Goal: Information Seeking & Learning: Learn about a topic

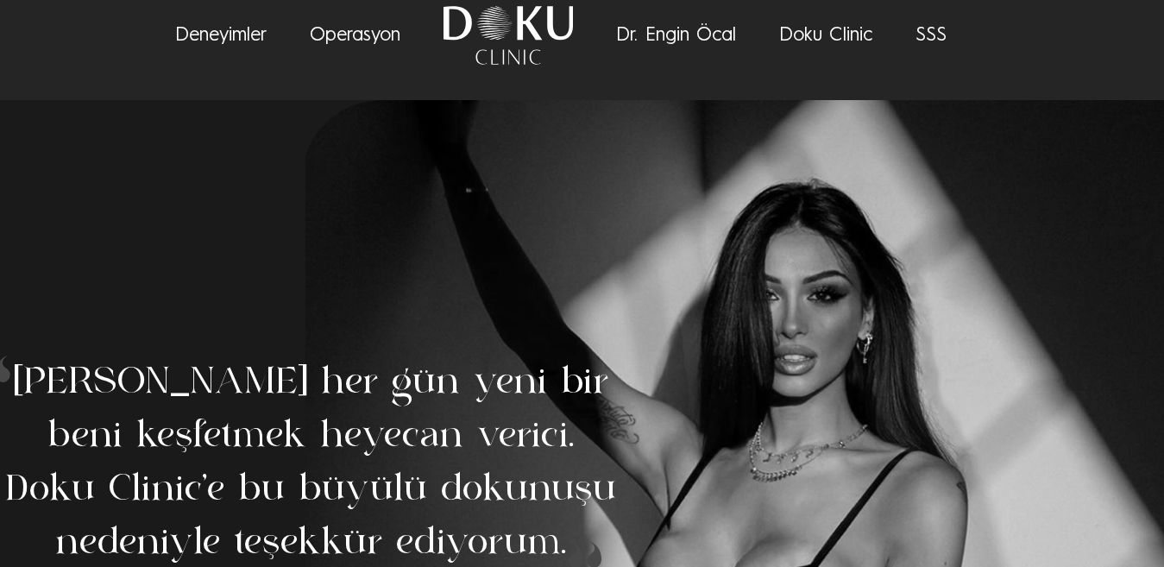
scroll to position [28, 0]
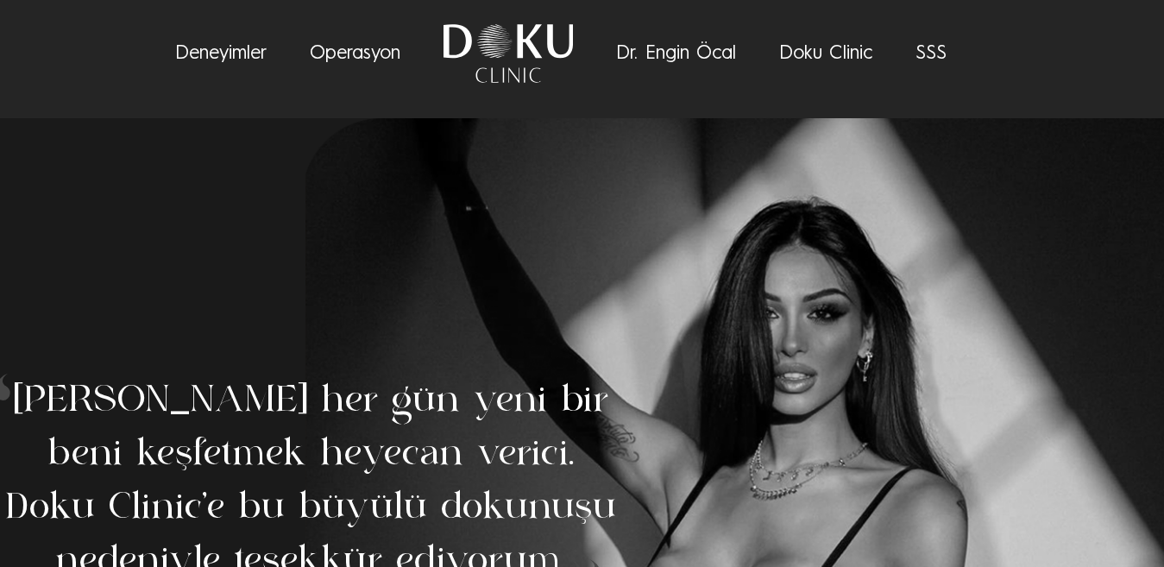
click at [919, 53] on link "SSS" at bounding box center [930, 53] width 31 height 19
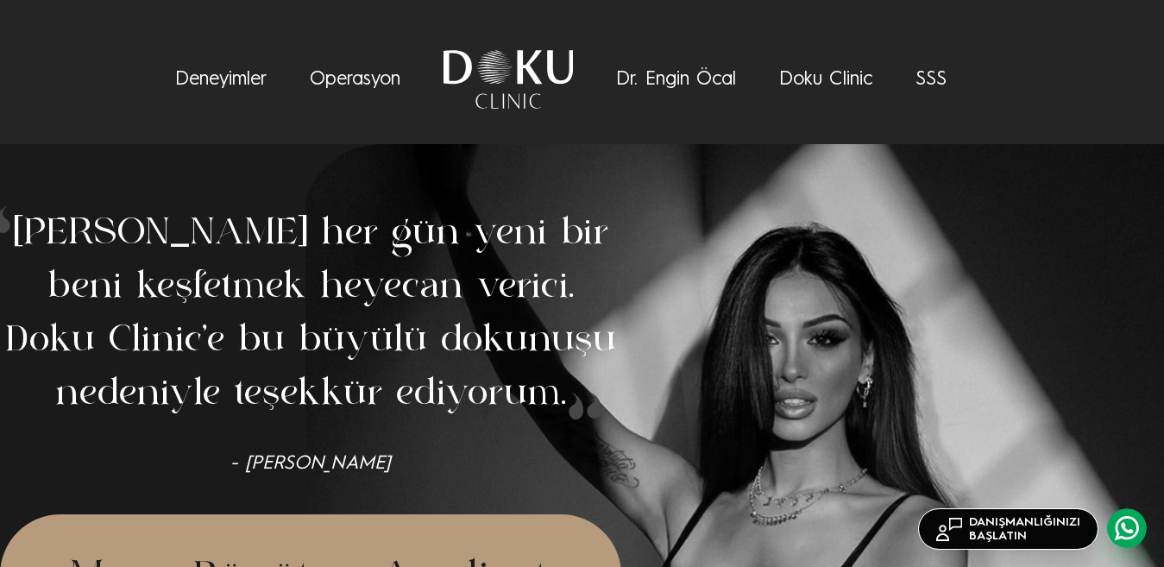
scroll to position [0, 0]
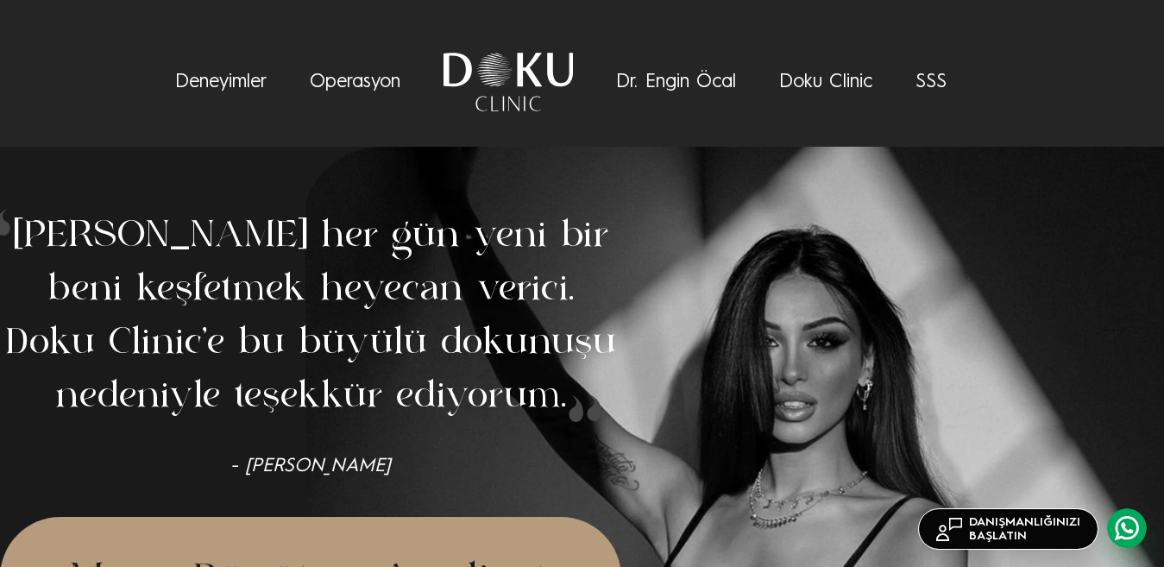
click at [927, 90] on link "SSS" at bounding box center [930, 81] width 31 height 19
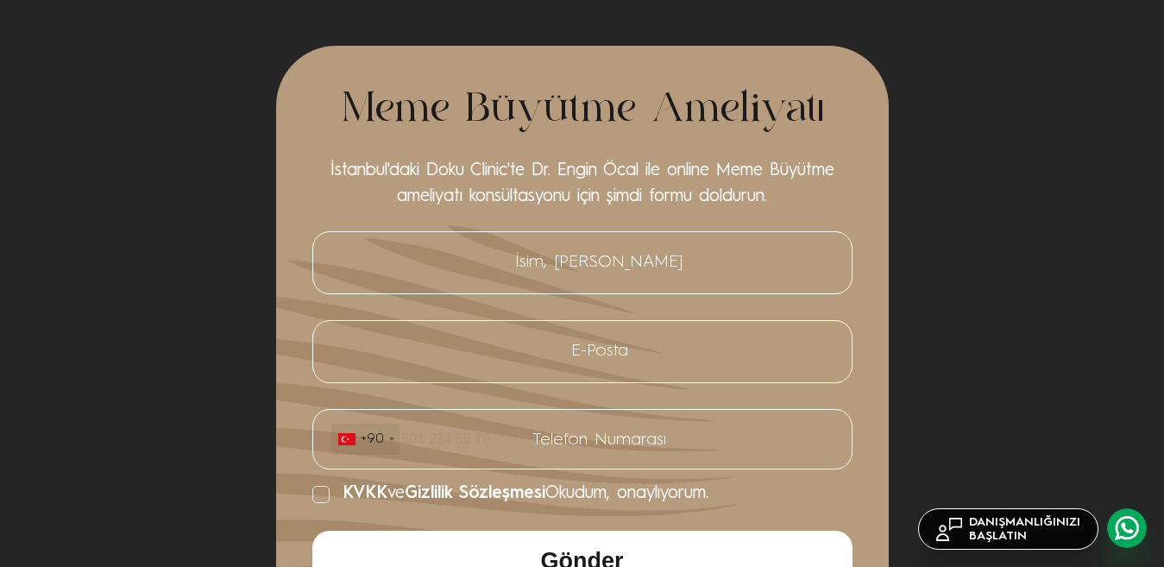
scroll to position [6443, 0]
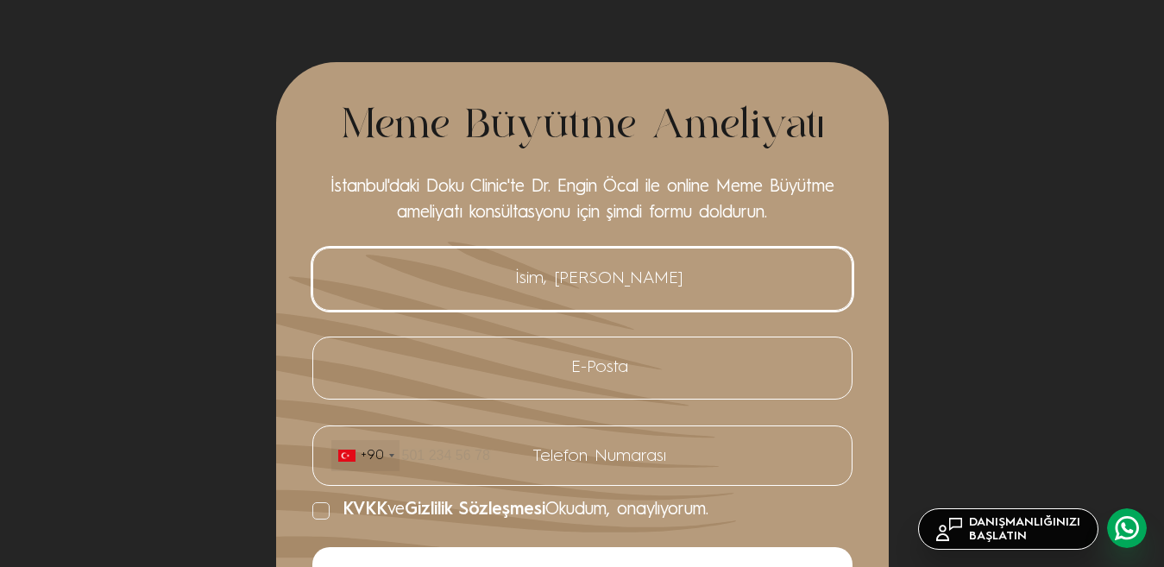
click at [592, 273] on input "İsim, [PERSON_NAME]" at bounding box center [582, 278] width 504 height 35
type input "[PERSON_NAME]"
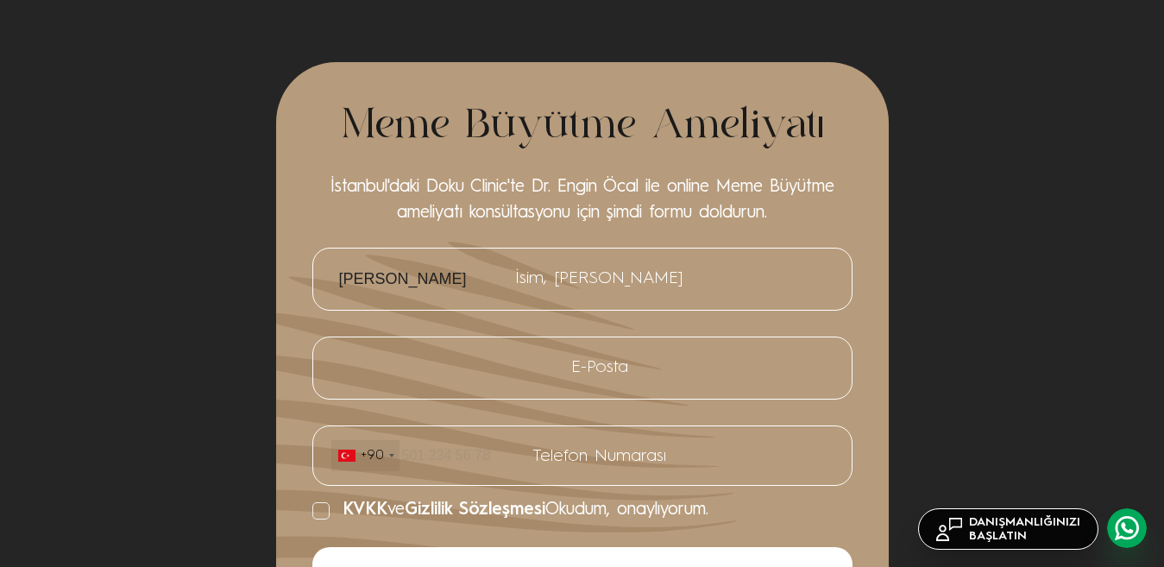
type input "05529391856"
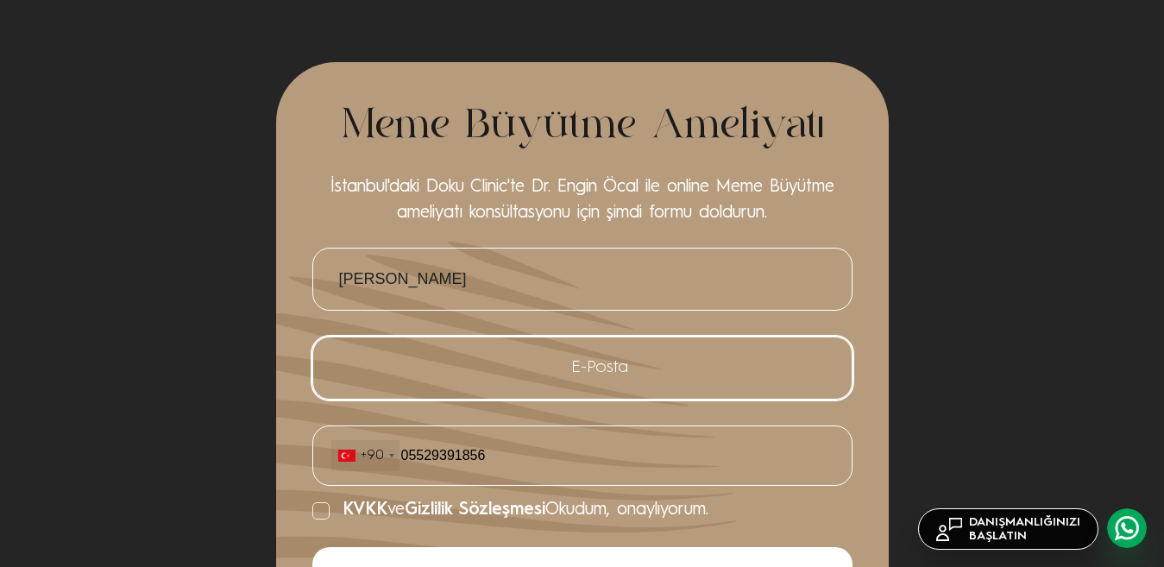
click at [619, 352] on input "E-Posta" at bounding box center [582, 367] width 504 height 35
type input "[EMAIL_ADDRESS][DOMAIN_NAME]"
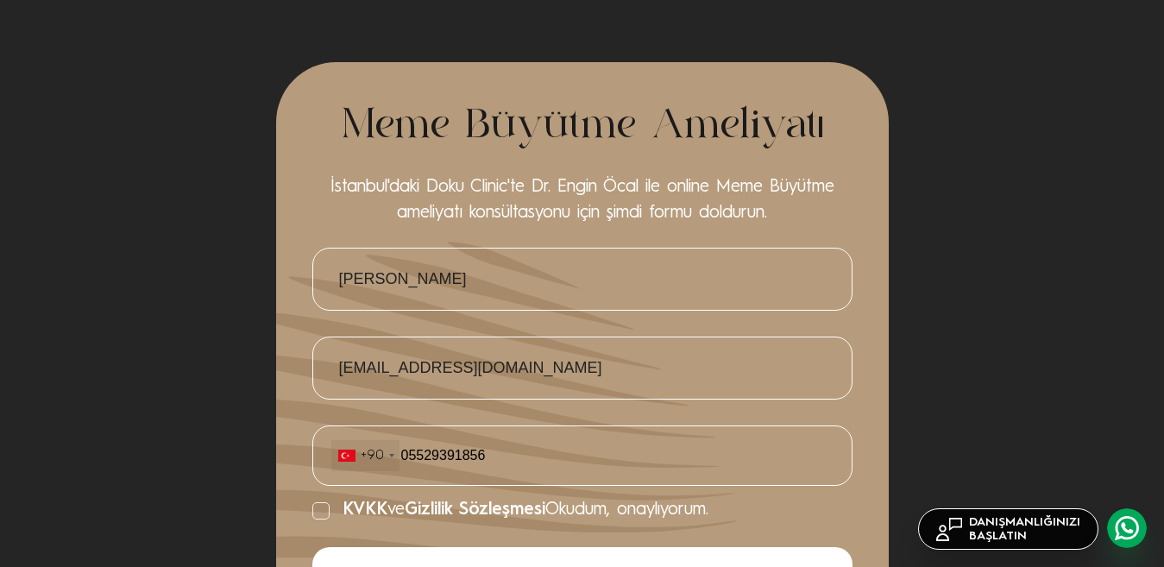
click at [309, 490] on icon at bounding box center [435, 511] width 599 height 42
click at [331, 500] on label "KVKK ve Gizlilik Sözleşmesi Okudum, onaylıyorum." at bounding box center [582, 511] width 540 height 22
click at [312, 511] on input "KVKK ve Gizlilik Sözleşmesi Okudum, onaylıyorum." at bounding box center [312, 511] width 0 height 0
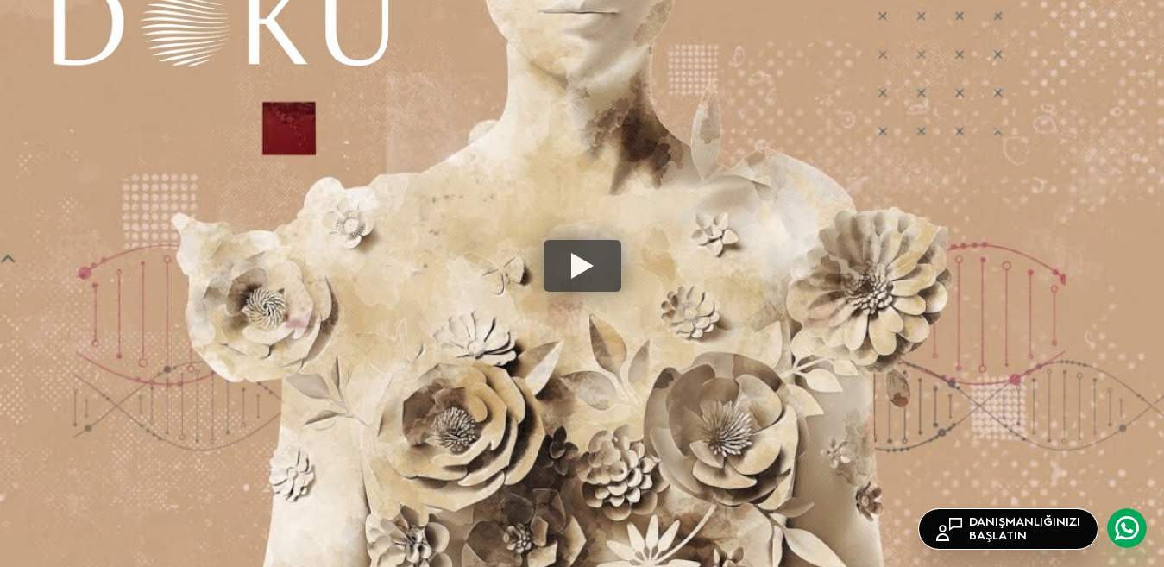
scroll to position [0, 0]
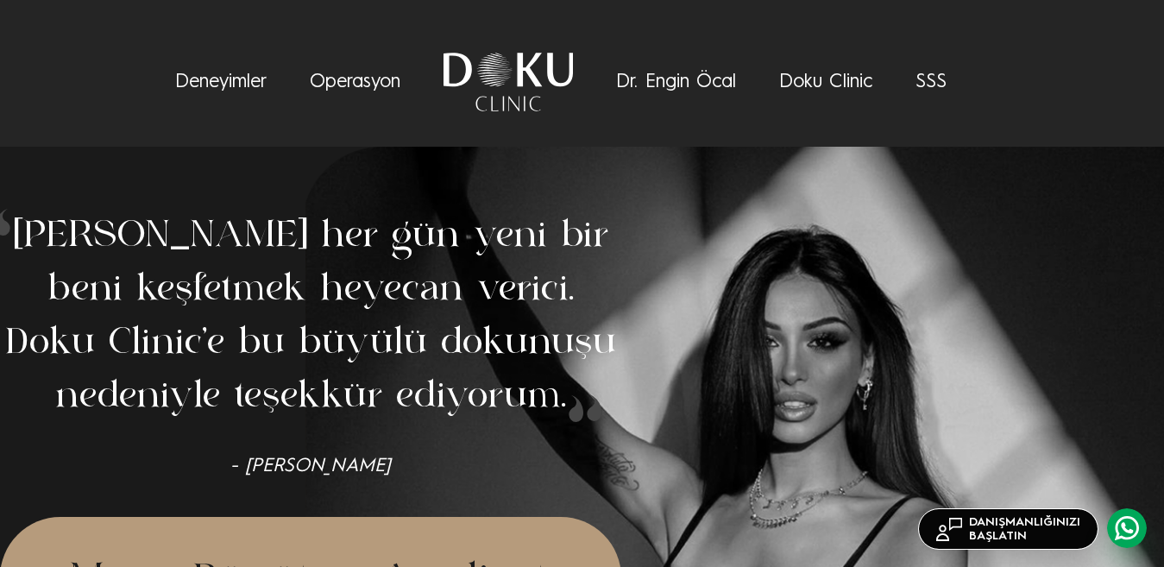
click at [374, 90] on link "Operasyon" at bounding box center [355, 81] width 91 height 19
click at [215, 84] on link "Deneyimler" at bounding box center [220, 81] width 91 height 19
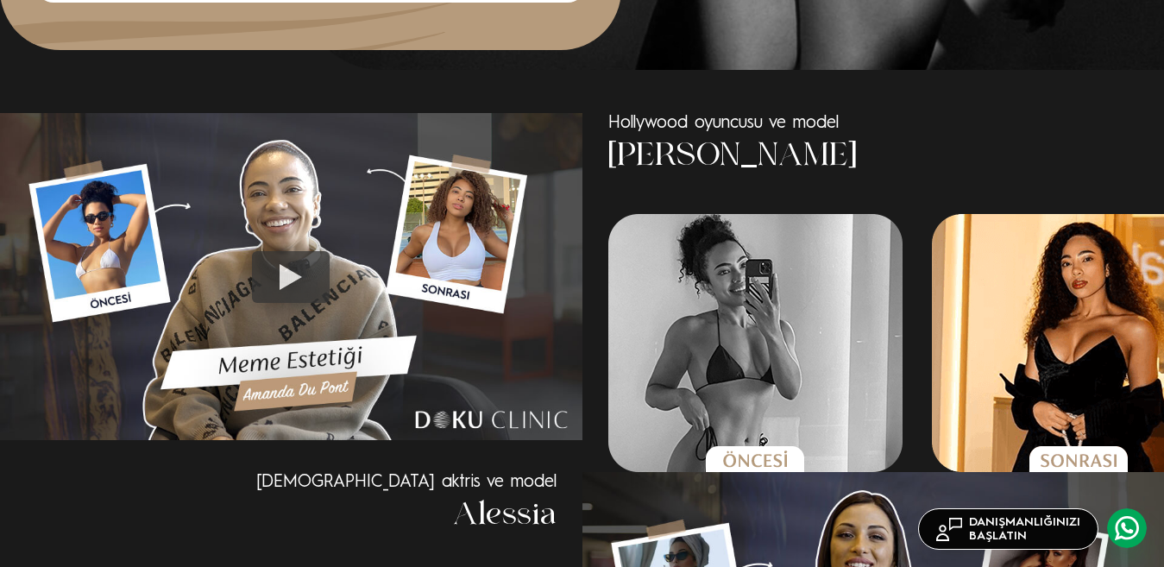
scroll to position [1130, 0]
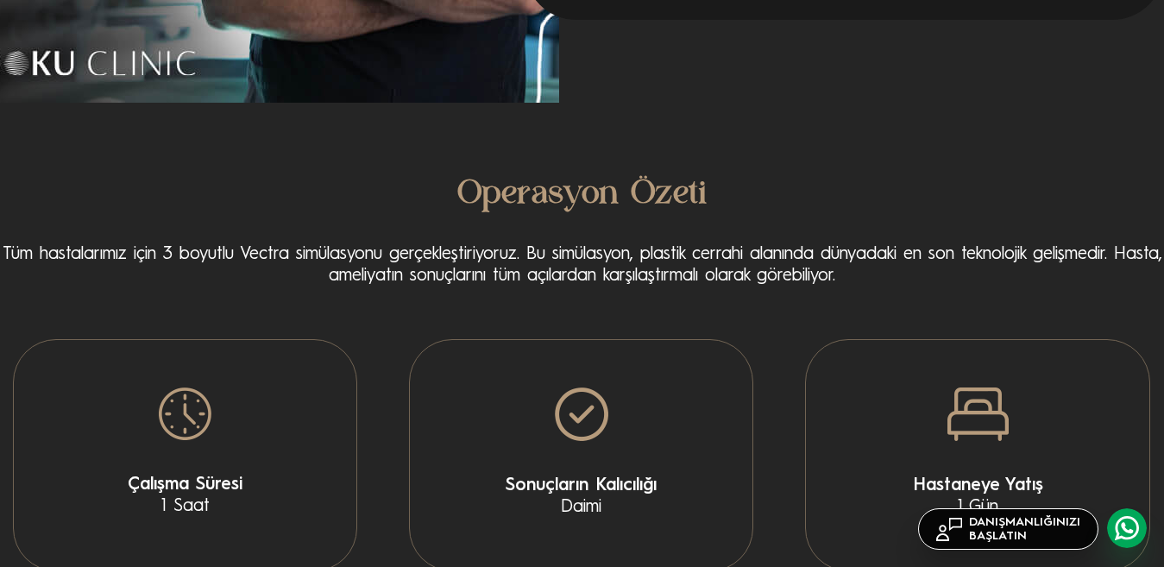
scroll to position [3000, 0]
drag, startPoint x: 548, startPoint y: 256, endPoint x: 728, endPoint y: 255, distance: 180.3
click at [686, 255] on p "Tüm hastalarımız için 3 boyutlu Vectra simülasyonu gerçekleştiriyoruz. Bu simül…" at bounding box center [582, 264] width 1164 height 43
click at [745, 256] on p "Tüm hastalarımız için 3 boyutlu Vectra simülasyonu gerçekleştiriyoruz. Bu simül…" at bounding box center [582, 264] width 1164 height 43
drag, startPoint x: 833, startPoint y: 251, endPoint x: 919, endPoint y: 248, distance: 85.5
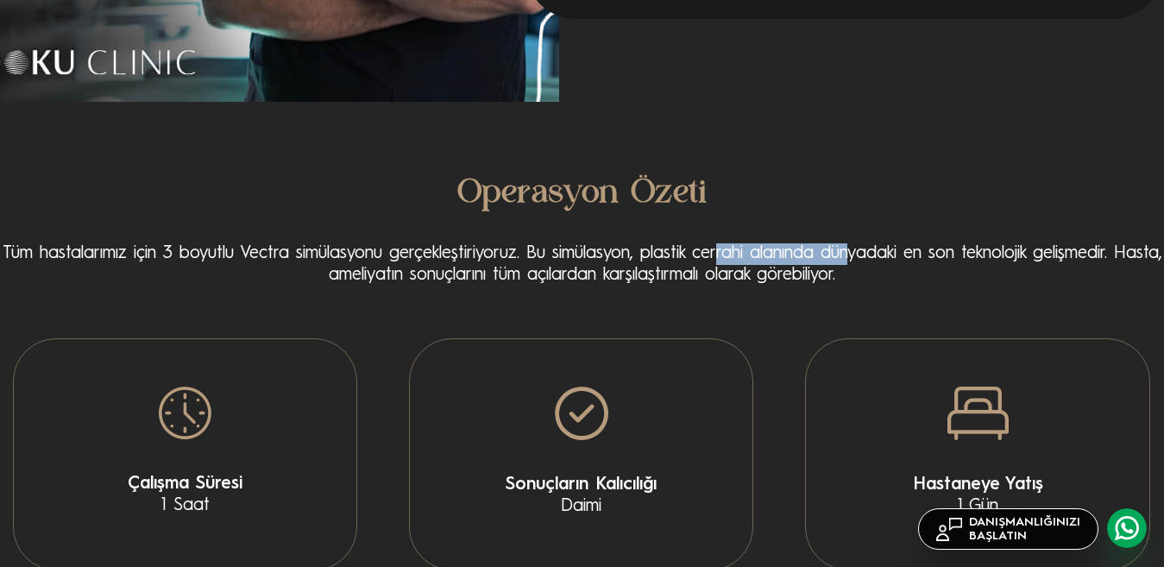
click at [902, 248] on p "Tüm hastalarımız için 3 boyutlu Vectra simülasyonu gerçekleştiriyoruz. Bu simül…" at bounding box center [582, 264] width 1164 height 43
click at [922, 249] on p "Tüm hastalarımız için 3 boyutlu Vectra simülasyonu gerçekleştiriyoruz. Bu simül…" at bounding box center [582, 264] width 1164 height 43
drag, startPoint x: 1035, startPoint y: 255, endPoint x: 1030, endPoint y: 268, distance: 13.9
click at [1043, 256] on p "Tüm hastalarımız için 3 boyutlu Vectra simülasyonu gerçekleştiriyoruz. Bu simül…" at bounding box center [582, 264] width 1164 height 43
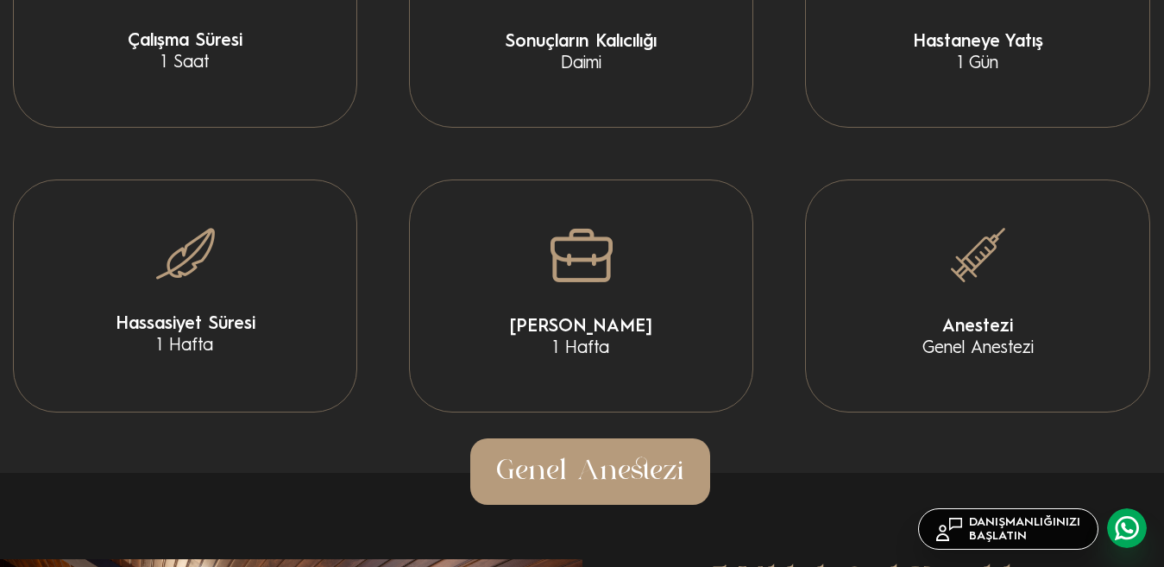
scroll to position [3460, 0]
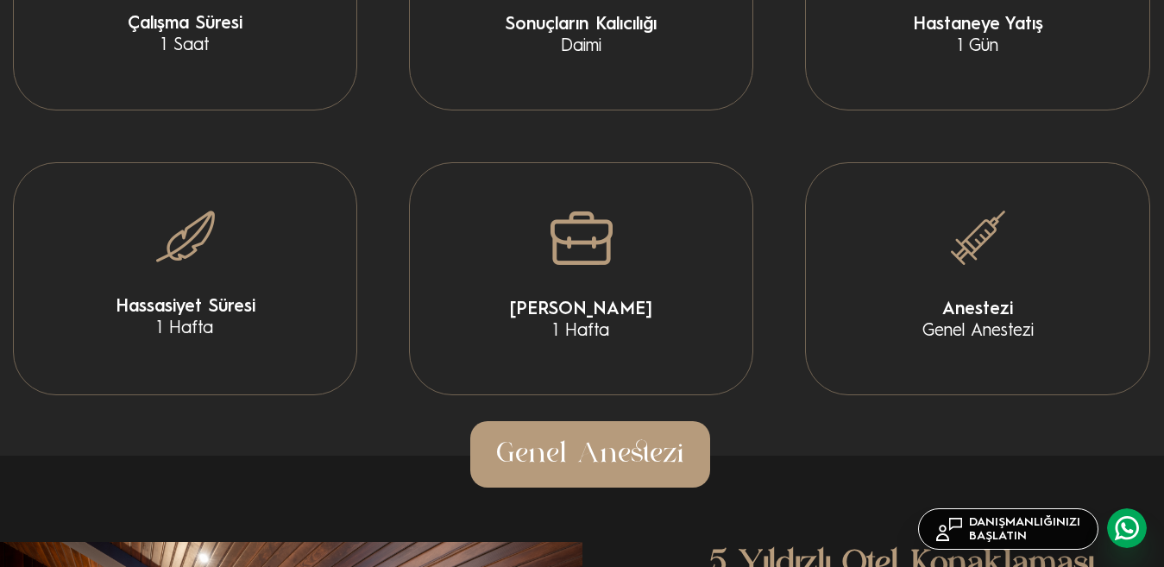
click at [594, 279] on div "[PERSON_NAME] 1 Hafta" at bounding box center [581, 278] width 344 height 233
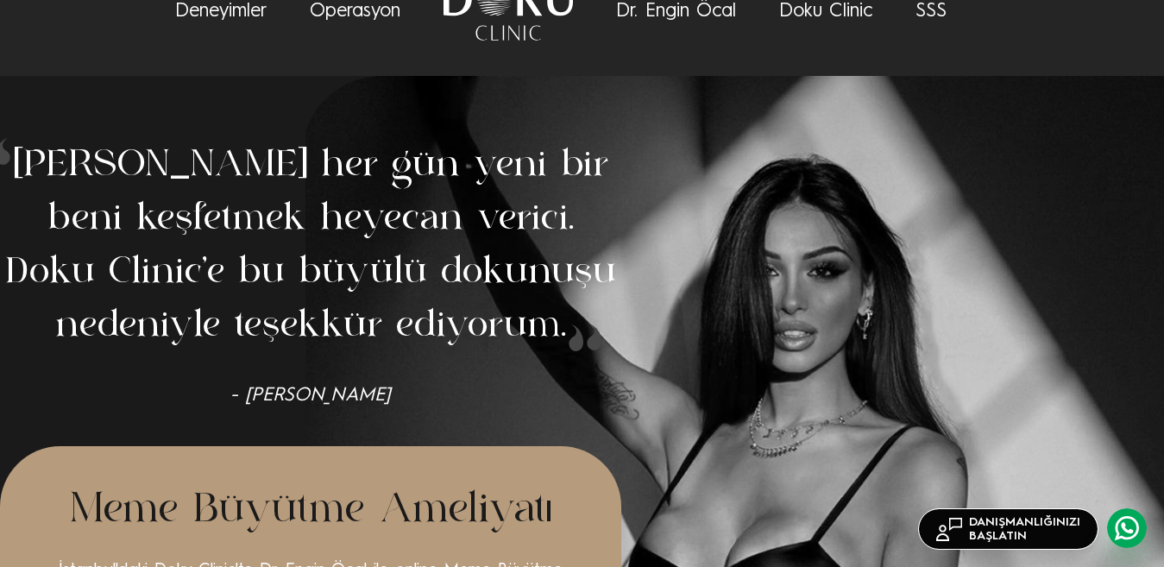
scroll to position [0, 0]
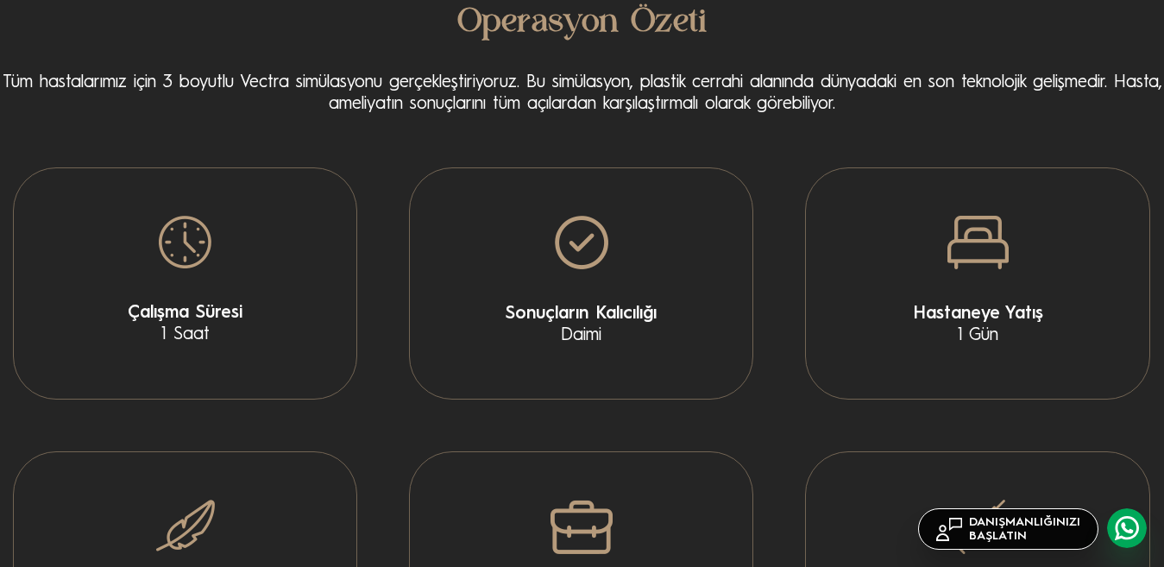
scroll to position [6148, 0]
